Goal: Navigation & Orientation: Find specific page/section

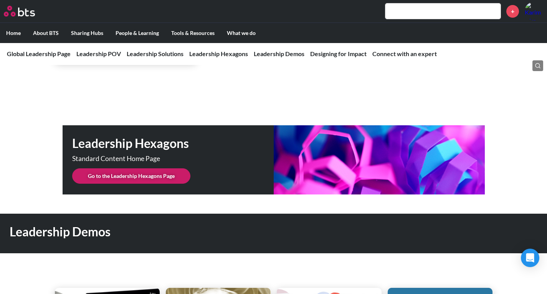
scroll to position [1902, 0]
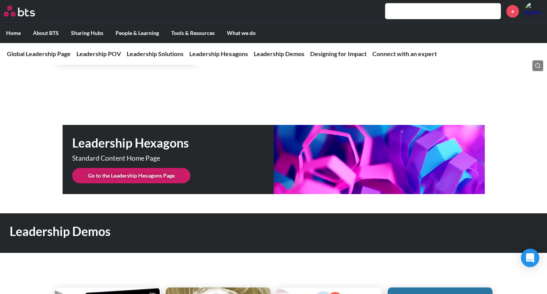
click at [153, 168] on link "Go to the Leadership Hexagons Page" at bounding box center [131, 175] width 118 height 15
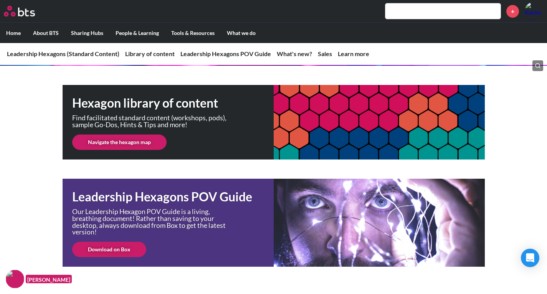
scroll to position [125, 0]
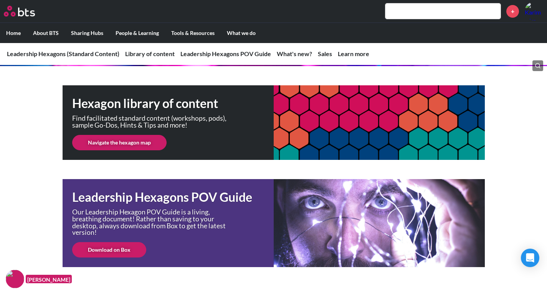
click at [145, 147] on link "Navigate the hexagon map" at bounding box center [119, 142] width 94 height 15
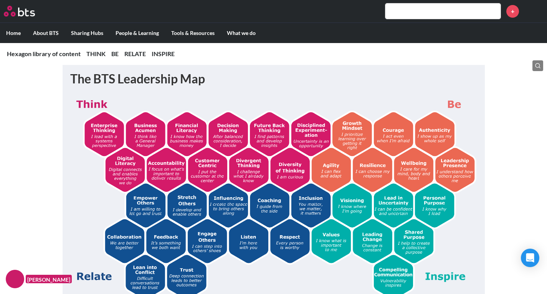
scroll to position [159, 0]
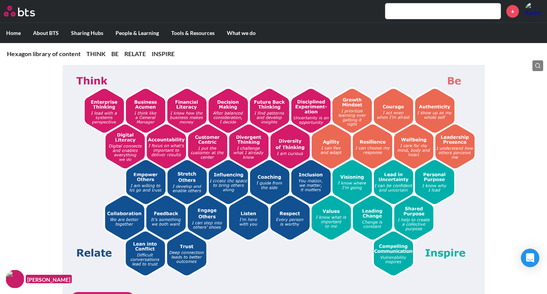
click at [221, 181] on img at bounding box center [273, 173] width 407 height 205
click at [232, 181] on img at bounding box center [273, 173] width 407 height 205
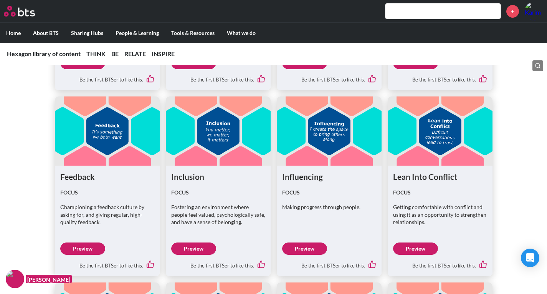
scroll to position [1876, 0]
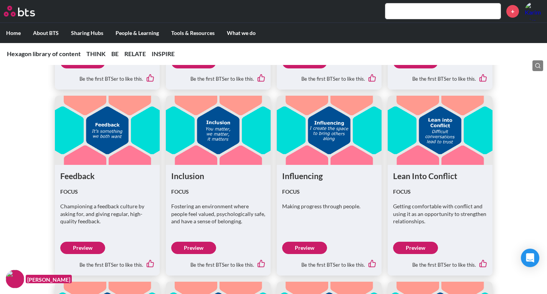
click at [303, 242] on link "Preview" at bounding box center [304, 247] width 45 height 12
